Goal: Download file/media

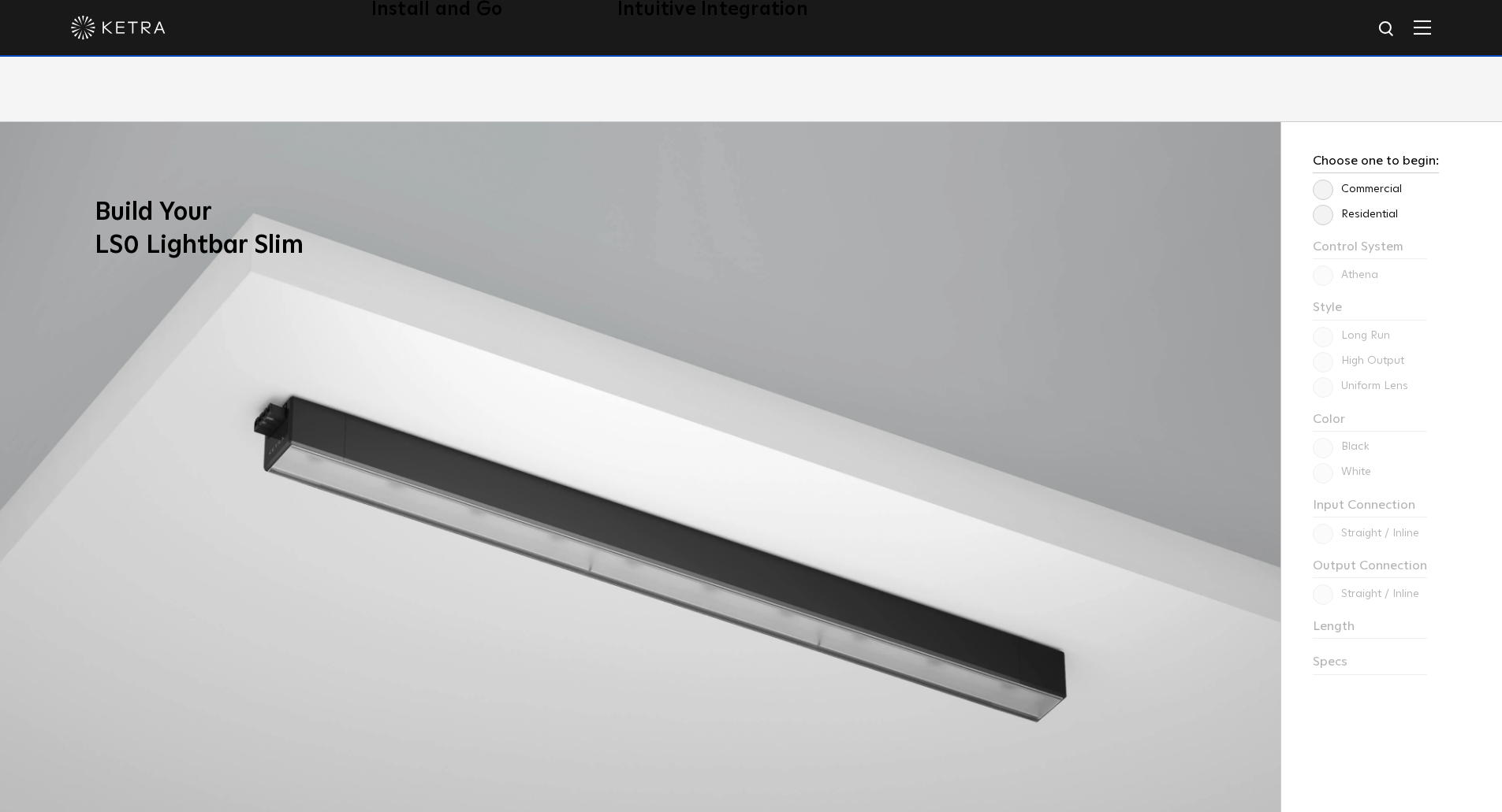
scroll to position [1410, 0]
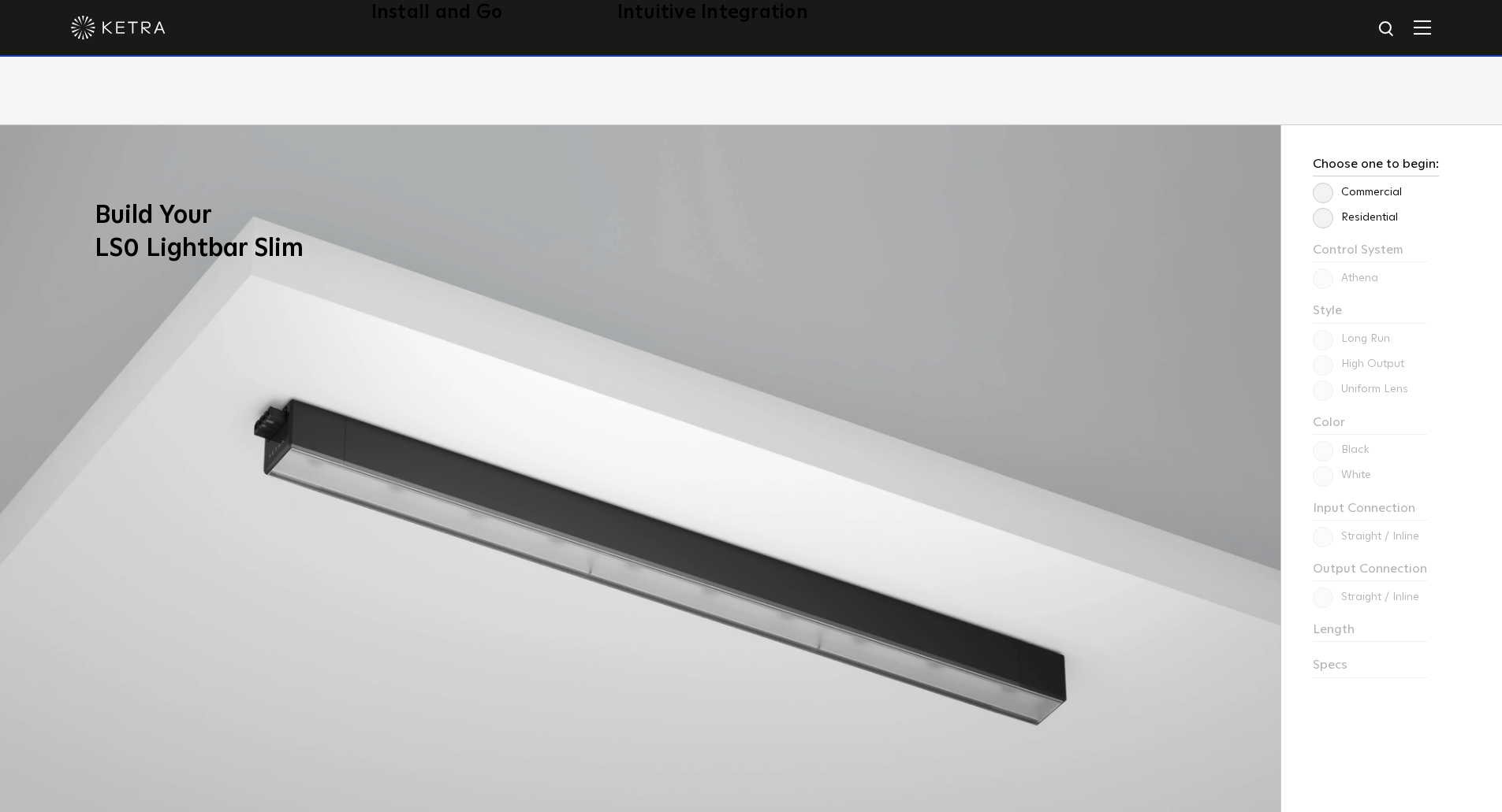
click at [1324, 216] on label "Residential" at bounding box center [1355, 218] width 85 height 13
click at [0, 0] on input "Residential" at bounding box center [0, 0] width 0 height 0
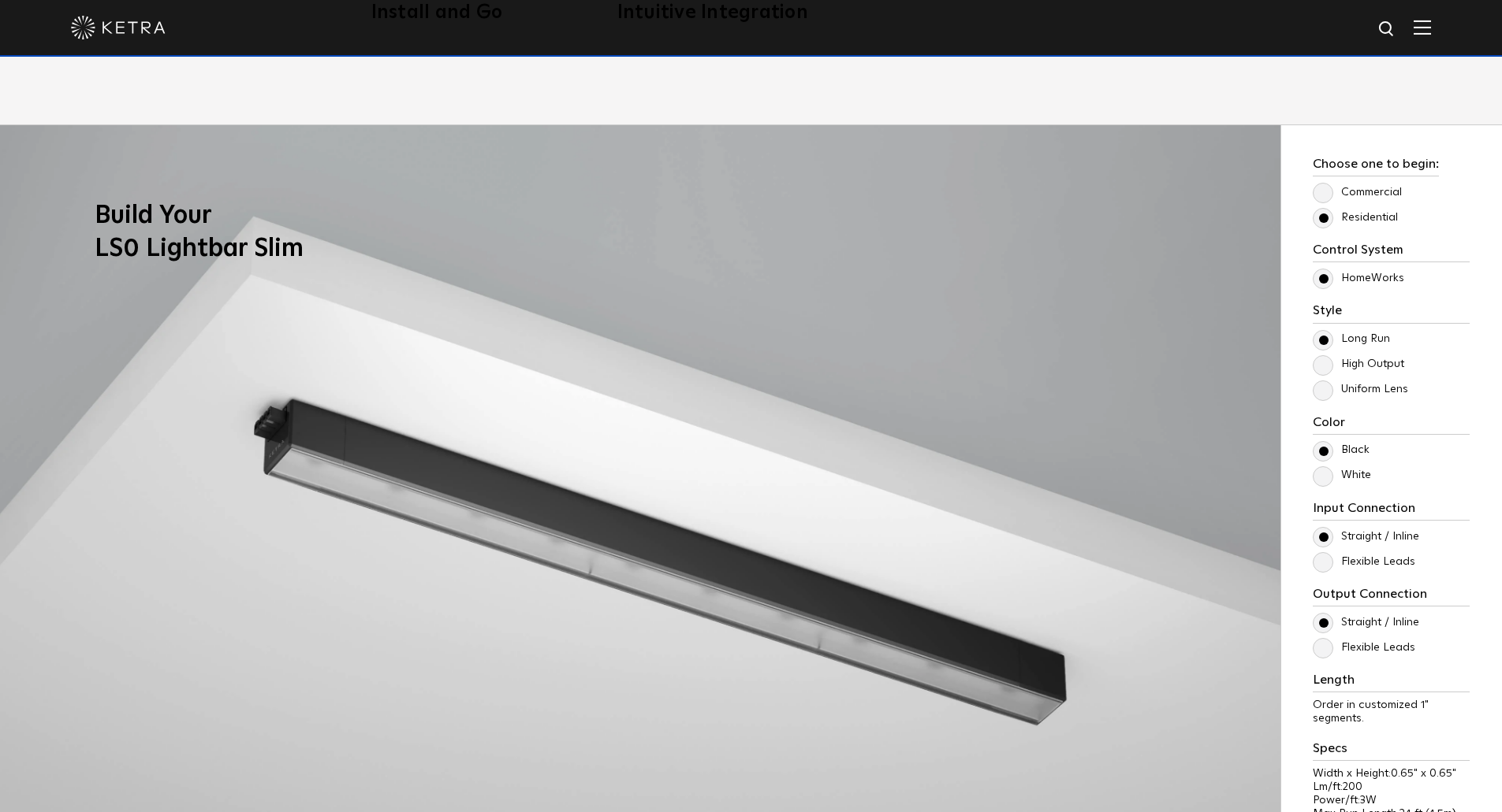
click at [1324, 365] on label "High Output" at bounding box center [1359, 365] width 92 height 13
click at [0, 0] on input "High Output" at bounding box center [0, 0] width 0 height 0
click at [1327, 394] on label "Uniform Lens" at bounding box center [1360, 389] width 95 height 13
click at [0, 0] on input "Uniform Lens" at bounding box center [0, 0] width 0 height 0
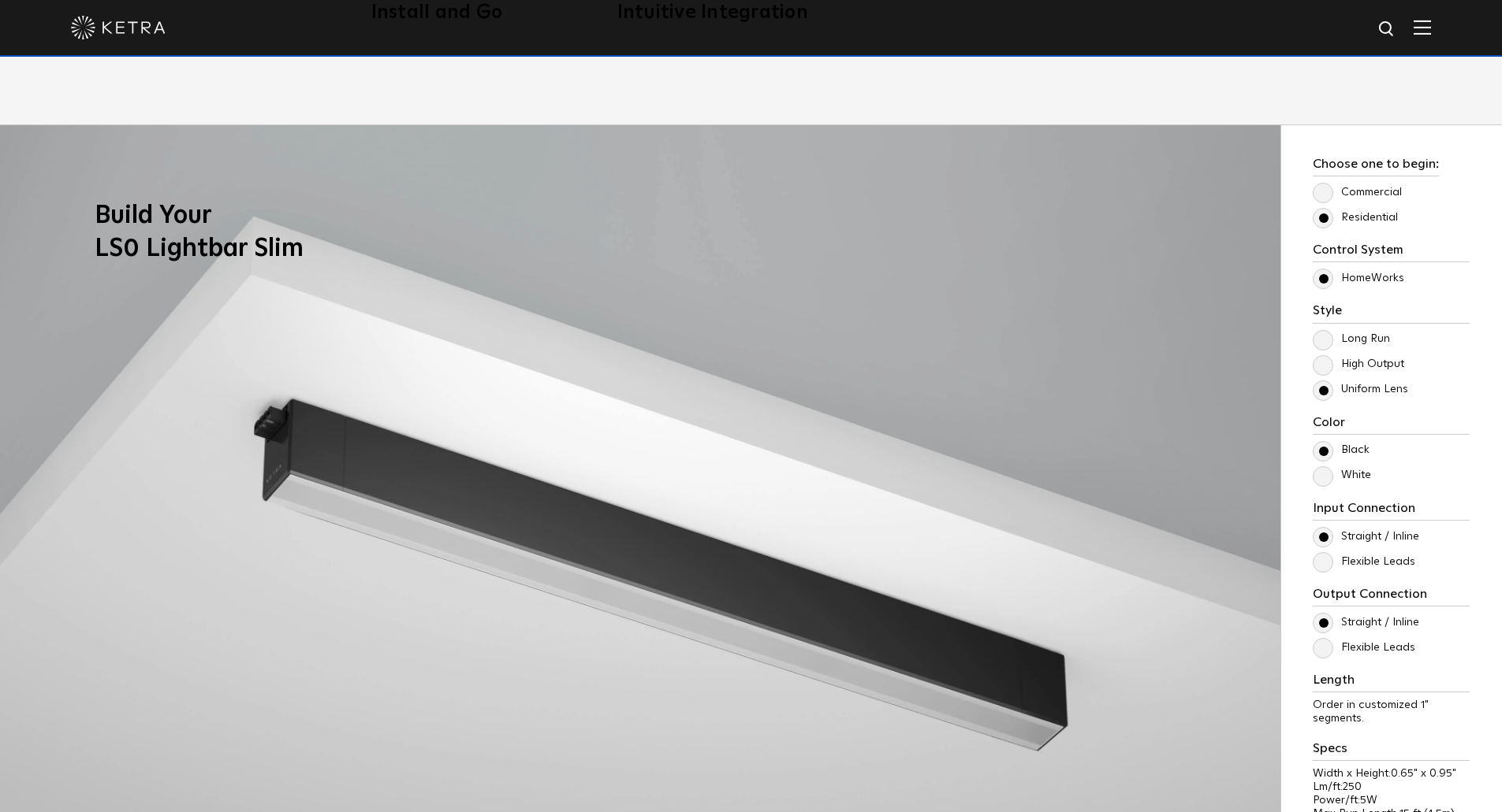
click at [1327, 365] on label "High Output" at bounding box center [1359, 365] width 92 height 13
click at [0, 0] on input "High Output" at bounding box center [0, 0] width 0 height 0
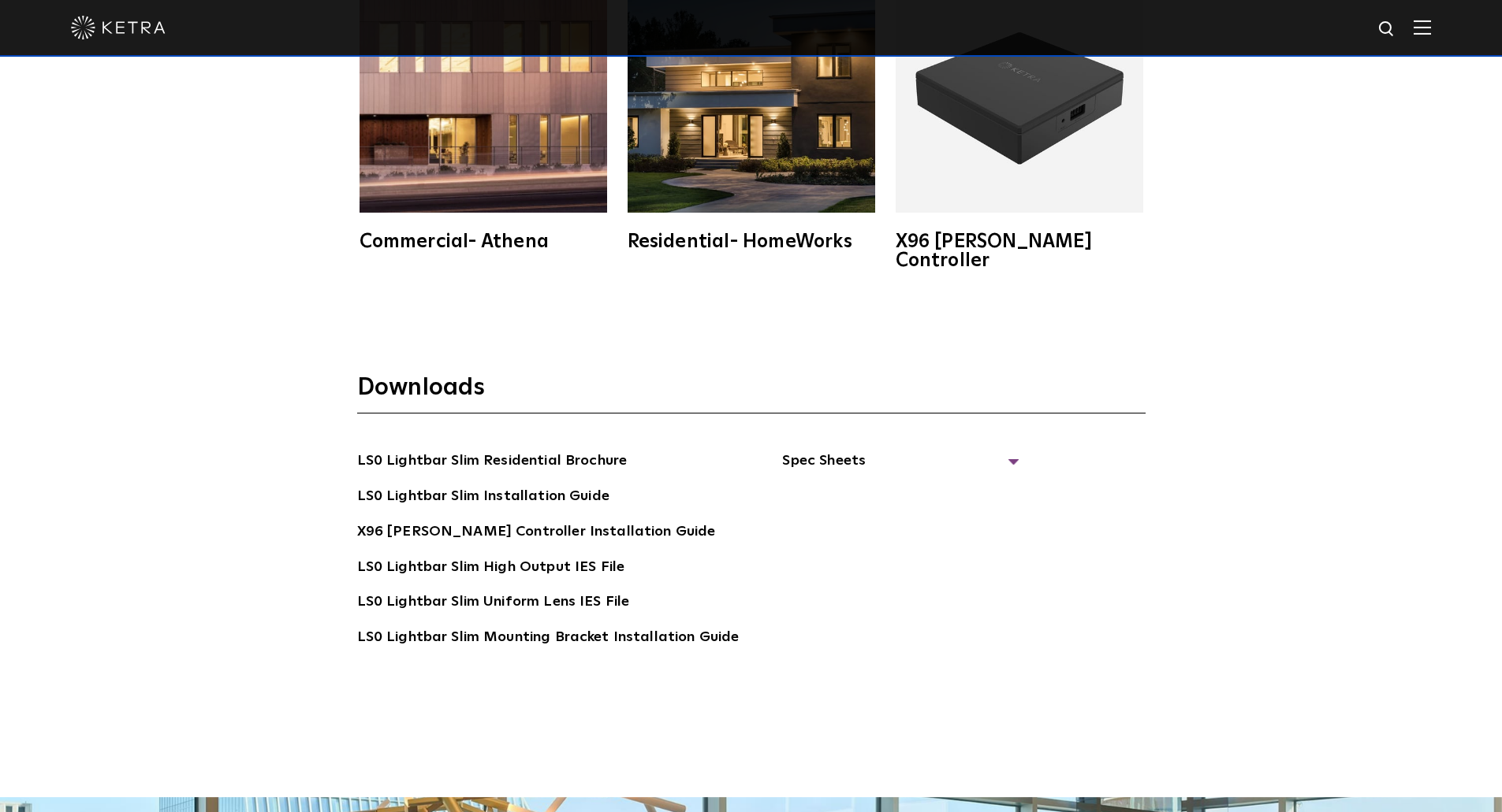
scroll to position [3237, 0]
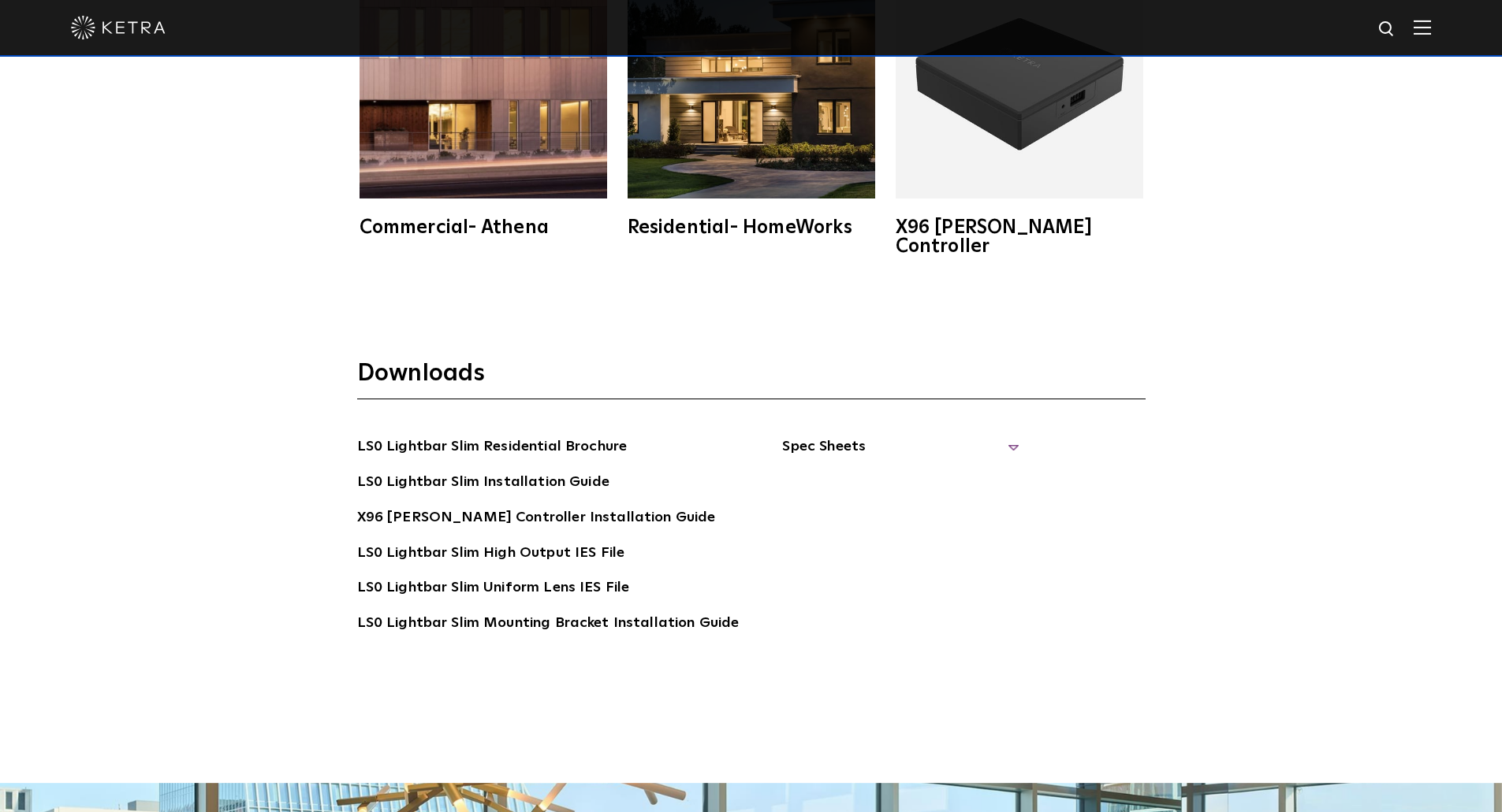
click at [872, 436] on span "Spec Sheets" at bounding box center [900, 453] width 236 height 34
click at [873, 470] on link "LS0 Lightbar Slim Spec Sheet" at bounding box center [903, 483] width 203 height 25
